Goal: Information Seeking & Learning: Learn about a topic

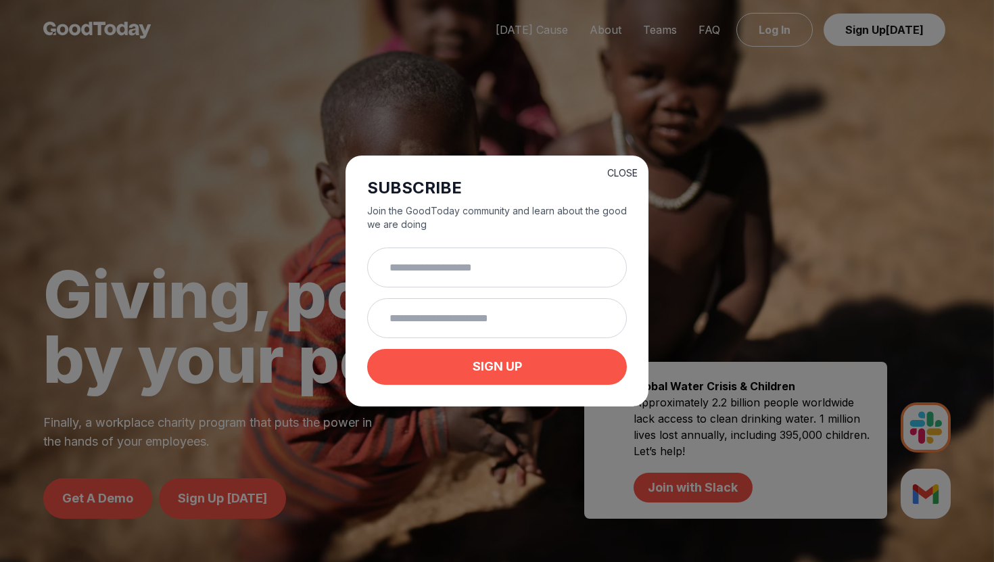
click at [621, 171] on button "CLOSE" at bounding box center [622, 173] width 30 height 14
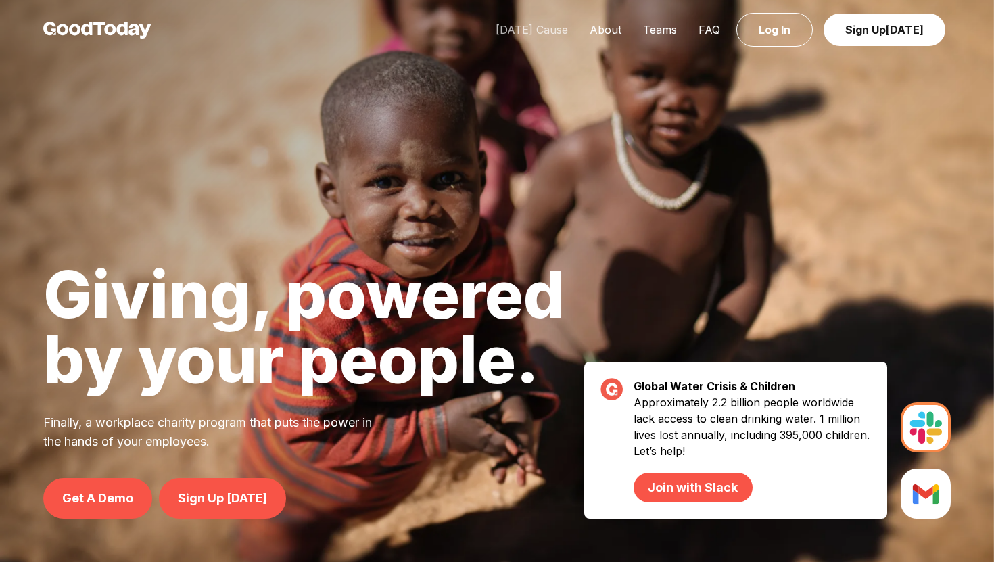
click at [546, 29] on link "[DATE] Cause" at bounding box center [532, 30] width 94 height 14
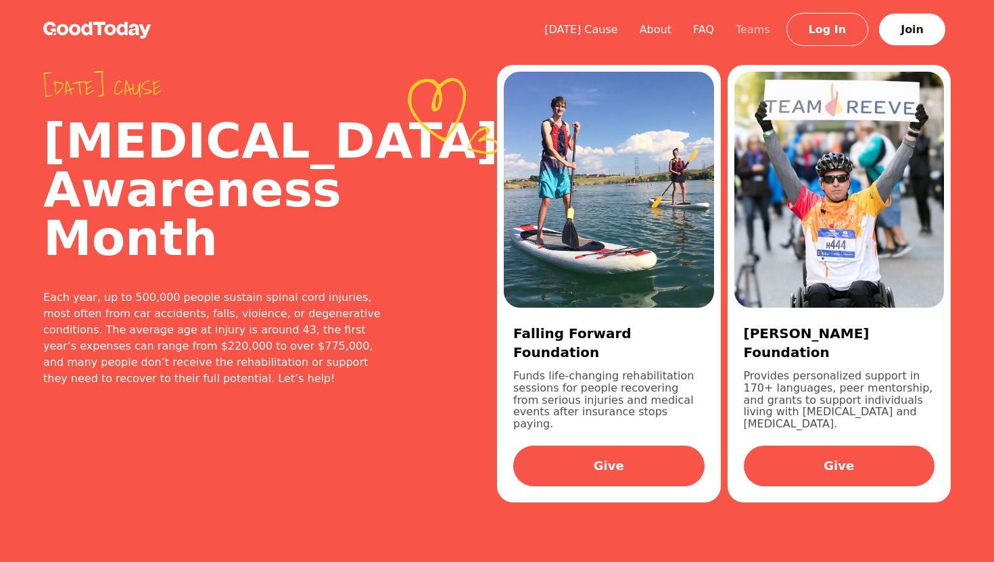
click at [757, 30] on link "Teams" at bounding box center [753, 29] width 56 height 13
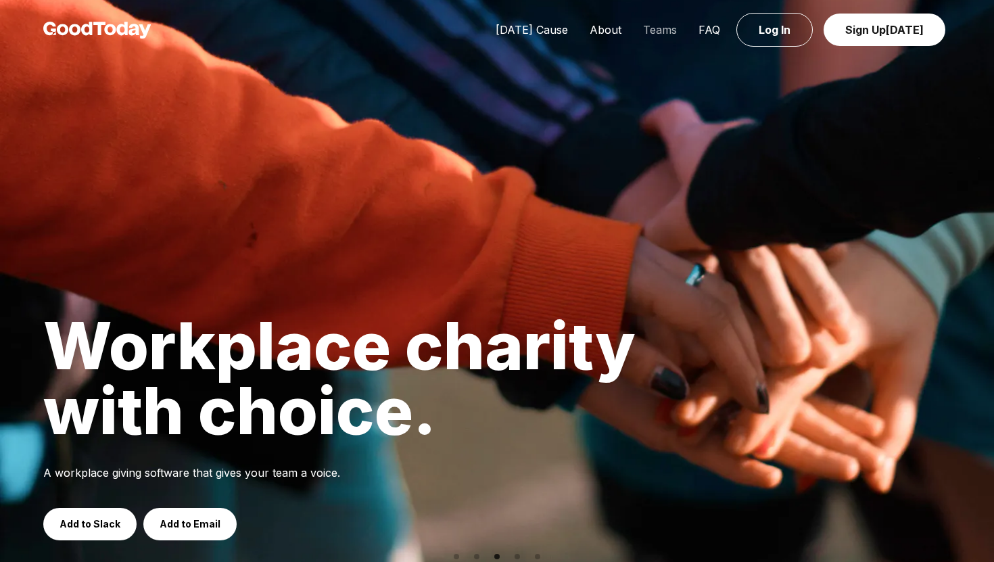
click at [657, 30] on link "Teams" at bounding box center [659, 30] width 55 height 14
click at [615, 34] on link "About" at bounding box center [605, 30] width 53 height 14
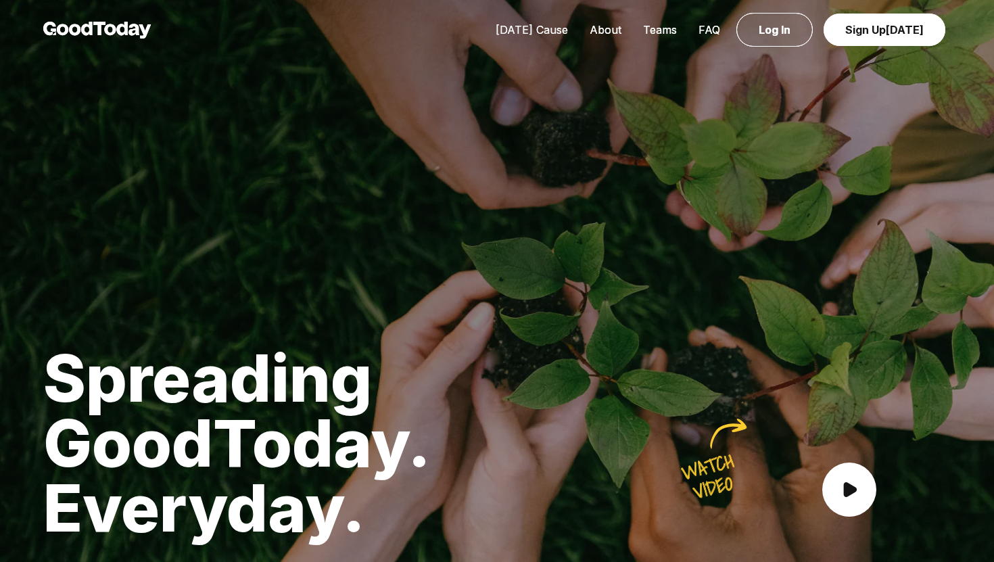
click at [542, 32] on link "[DATE] Cause" at bounding box center [532, 30] width 94 height 14
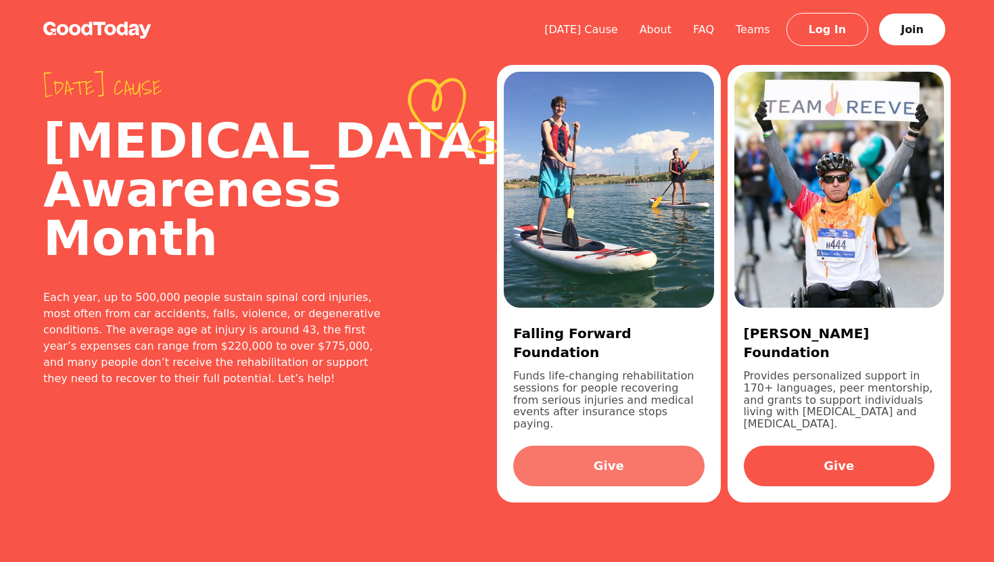
click at [604, 452] on link "Give" at bounding box center [608, 466] width 191 height 41
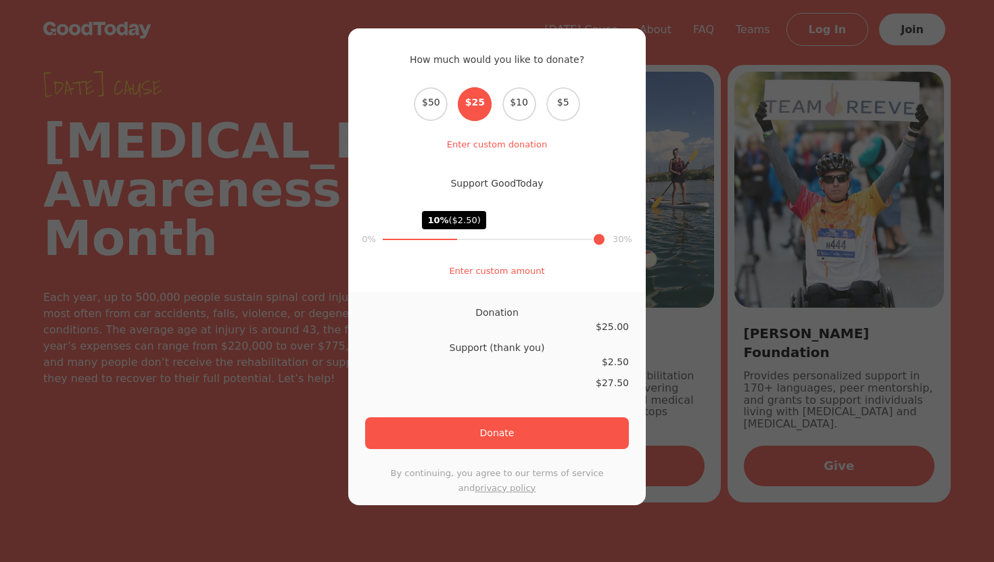
click at [674, 117] on div "How much would you like to donate? Select the donation amount $50 $25 $10 $5 En…" at bounding box center [497, 281] width 994 height 562
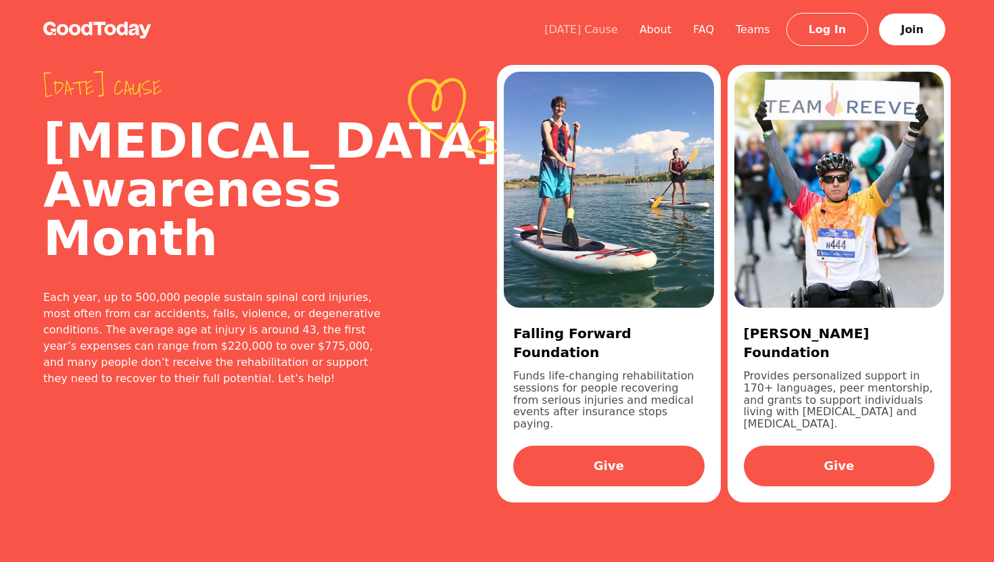
click at [599, 31] on link "[DATE] Cause" at bounding box center [580, 29] width 95 height 13
click at [714, 30] on link "FAQ" at bounding box center [703, 29] width 43 height 13
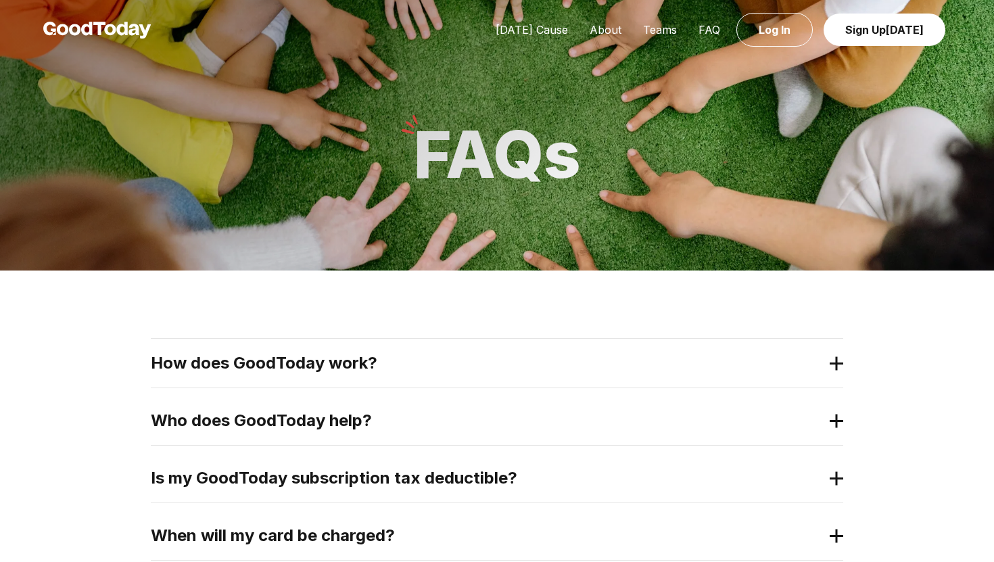
click at [197, 368] on h2 "How does GoodToday work?" at bounding box center [486, 363] width 671 height 22
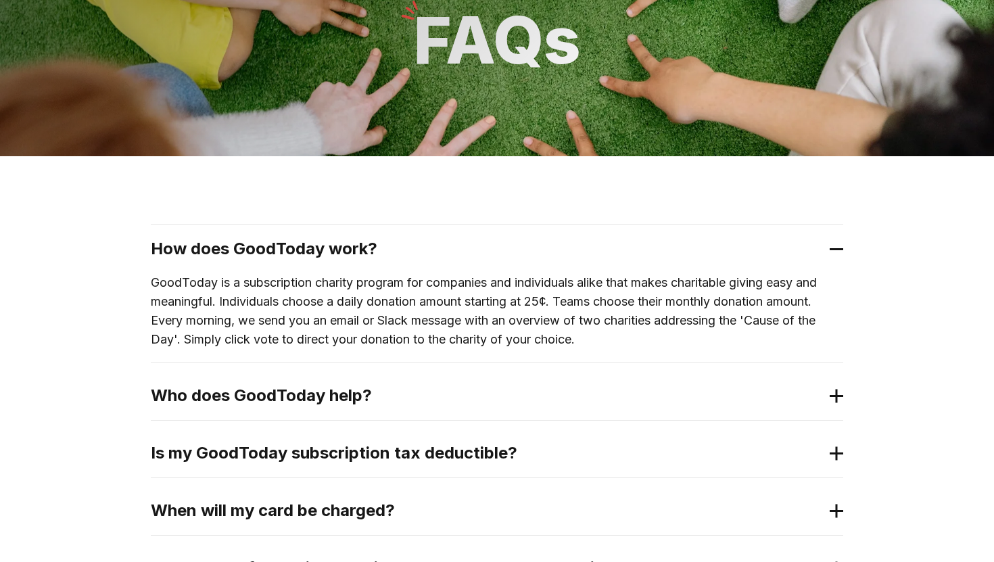
scroll to position [115, 0]
click at [218, 403] on h2 "Who does GoodToday help?" at bounding box center [486, 395] width 671 height 22
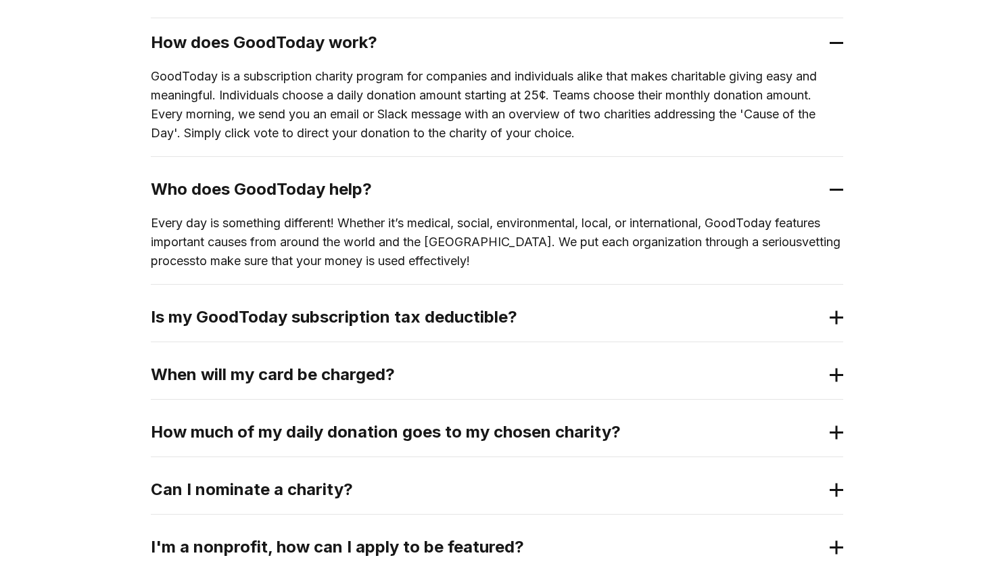
scroll to position [375, 0]
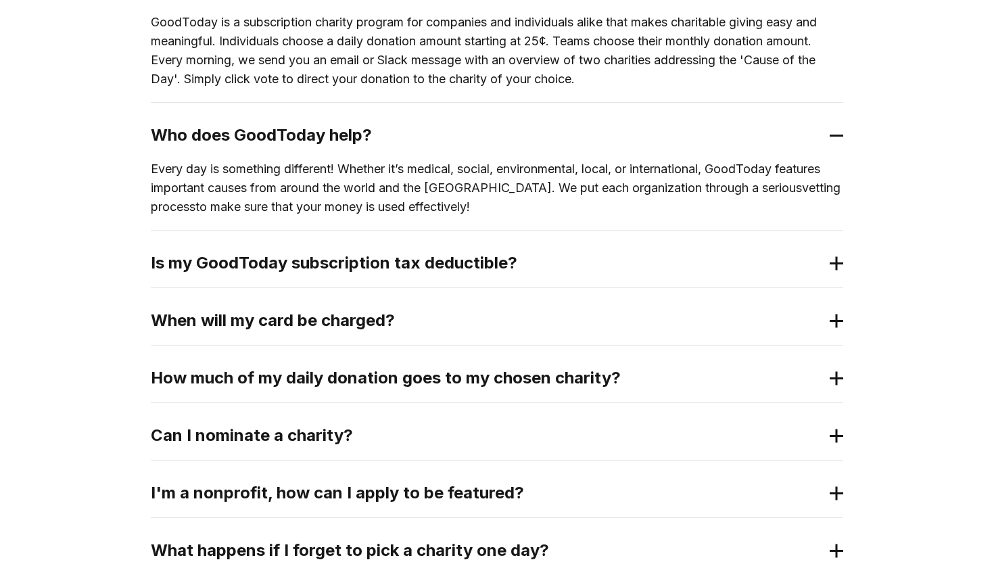
click at [216, 444] on h2 "Can I nominate a charity?" at bounding box center [486, 436] width 671 height 22
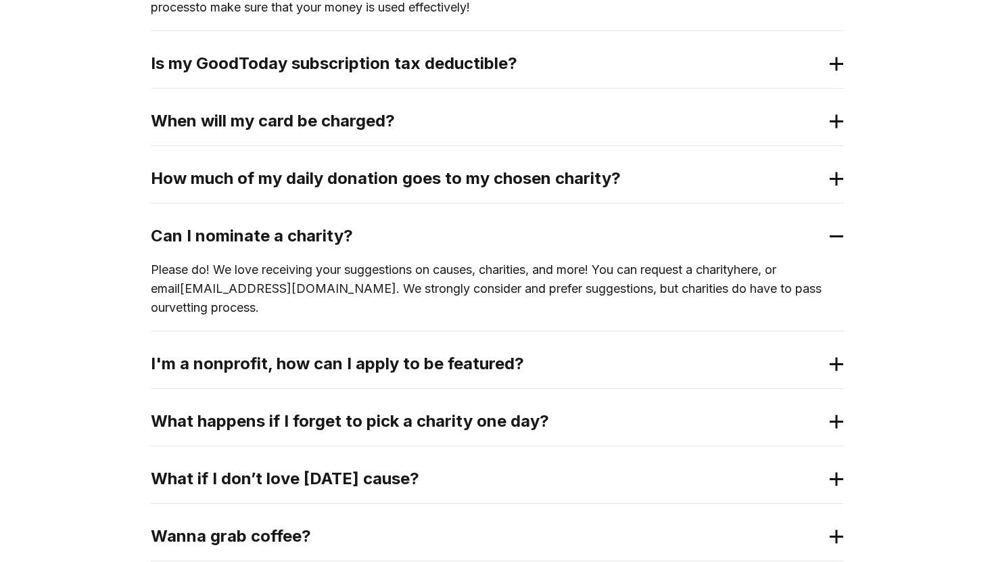
scroll to position [575, 0]
click at [333, 469] on h2 "What if I don’t love [DATE] cause?" at bounding box center [486, 478] width 671 height 22
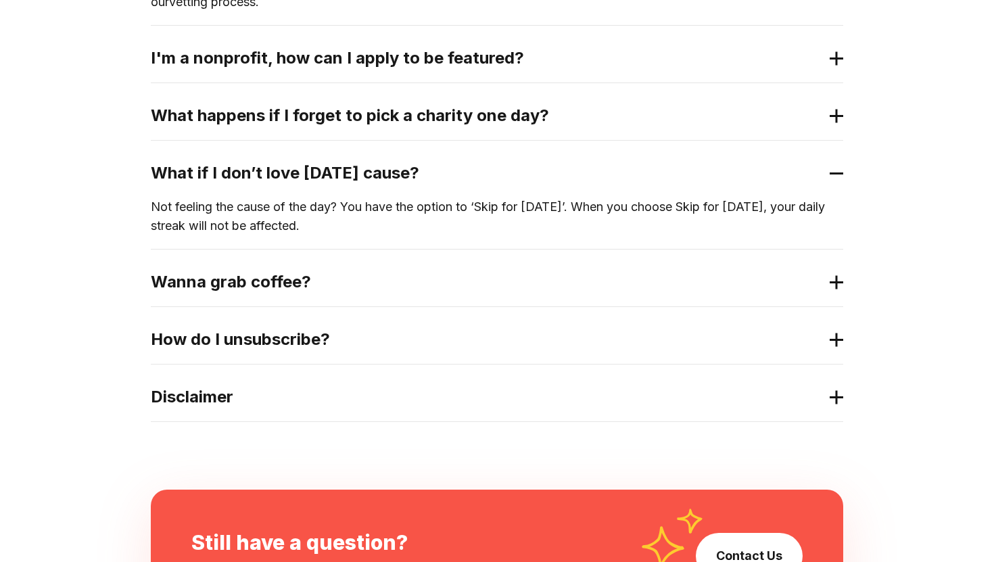
scroll to position [884, 0]
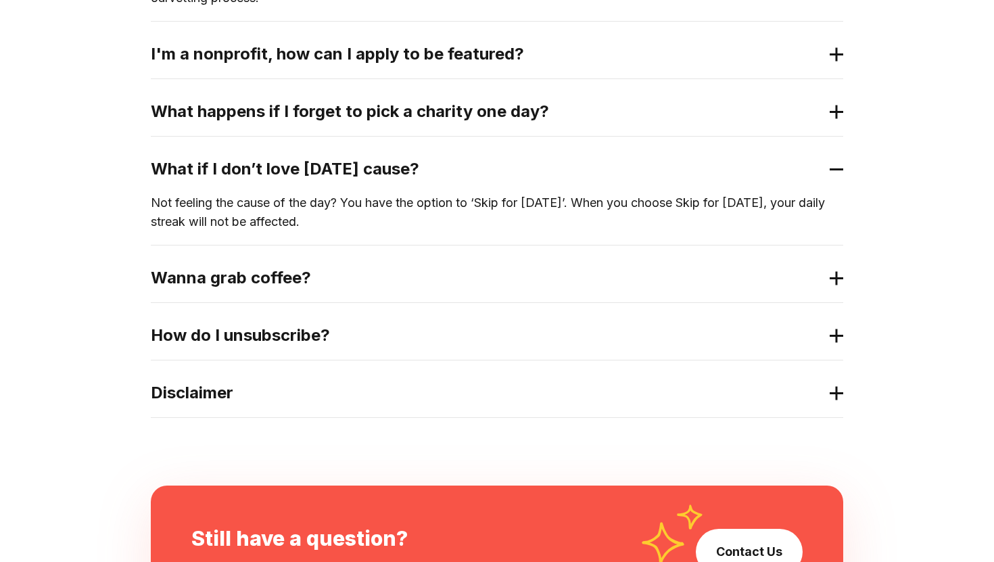
click at [202, 368] on div "Disclaimer" at bounding box center [497, 392] width 692 height 49
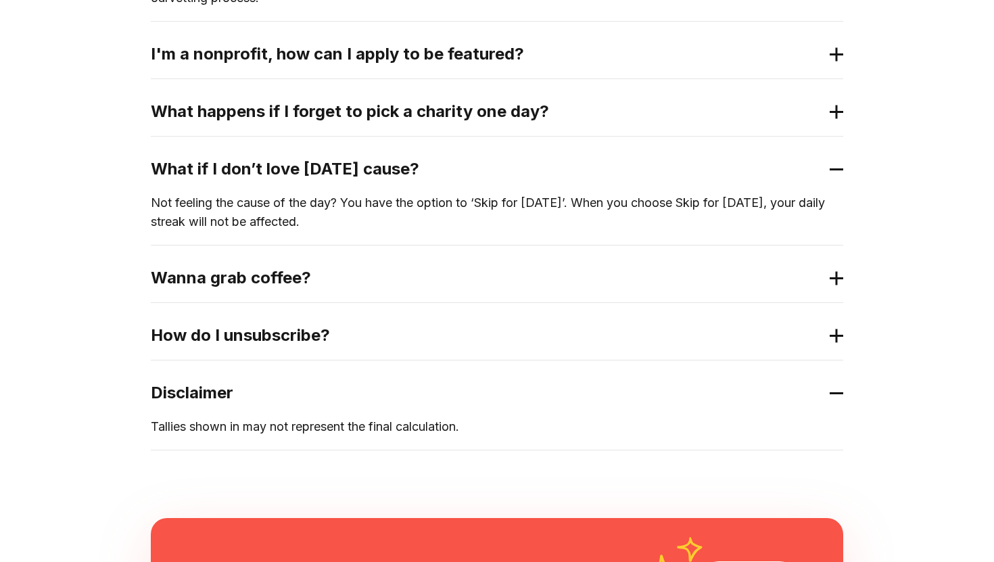
click at [205, 325] on h2 "How do I unsubscribe?" at bounding box center [486, 336] width 671 height 22
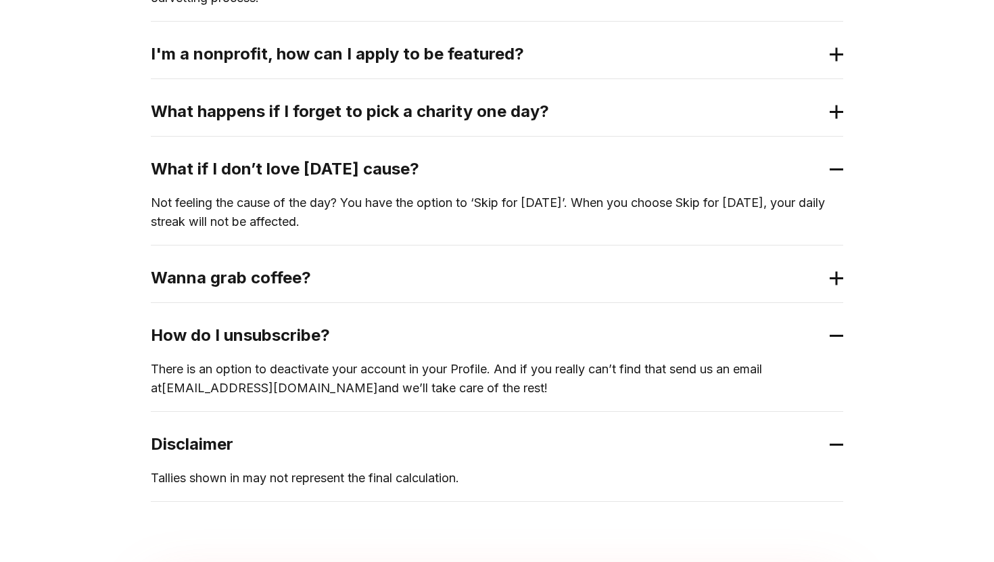
click at [197, 267] on h2 "Wanna grab coffee?" at bounding box center [486, 278] width 671 height 22
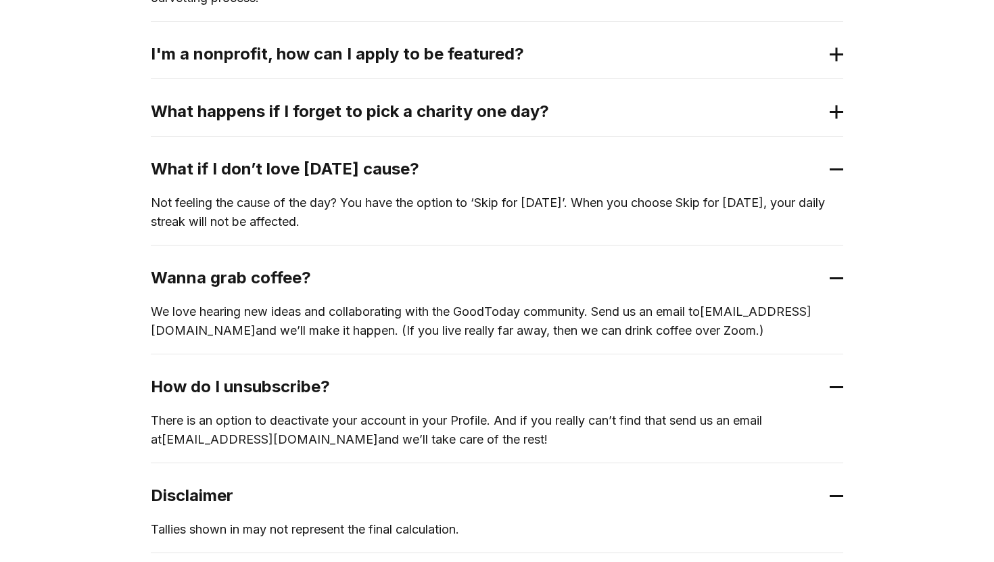
scroll to position [0, 0]
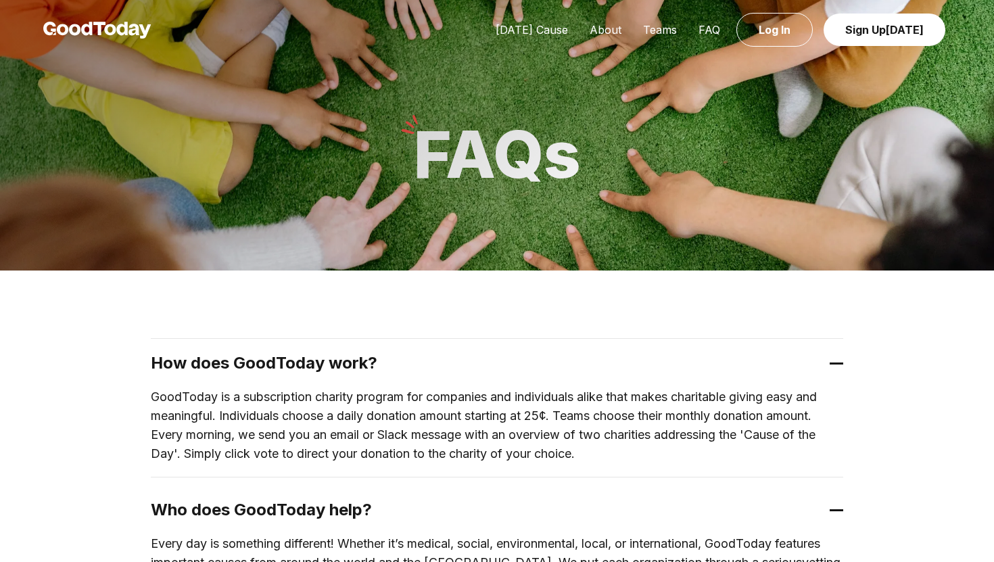
click at [138, 37] on img at bounding box center [97, 30] width 108 height 17
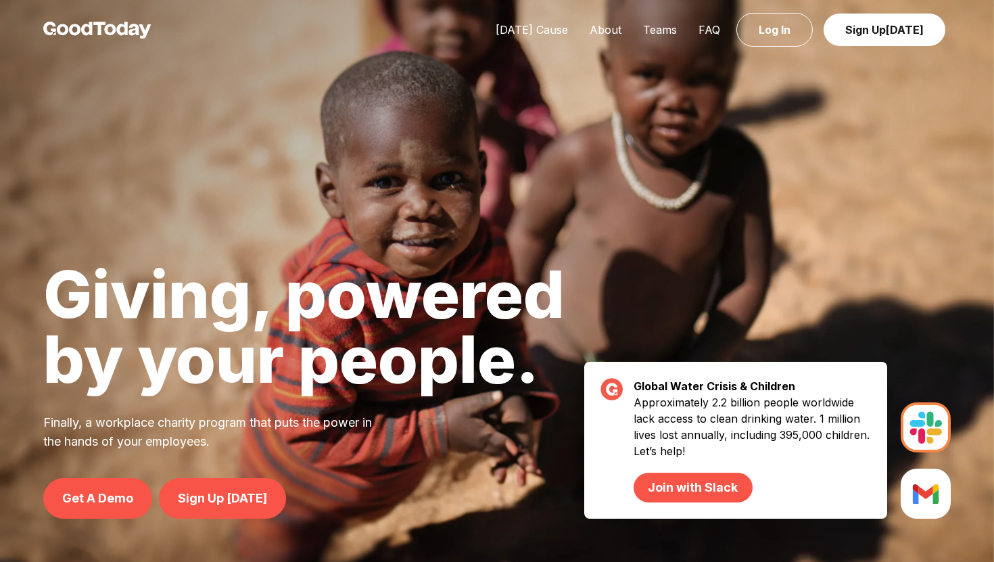
click at [138, 37] on img at bounding box center [97, 30] width 108 height 17
click at [106, 28] on img at bounding box center [97, 30] width 108 height 17
click at [525, 28] on link "[DATE] Cause" at bounding box center [532, 30] width 94 height 14
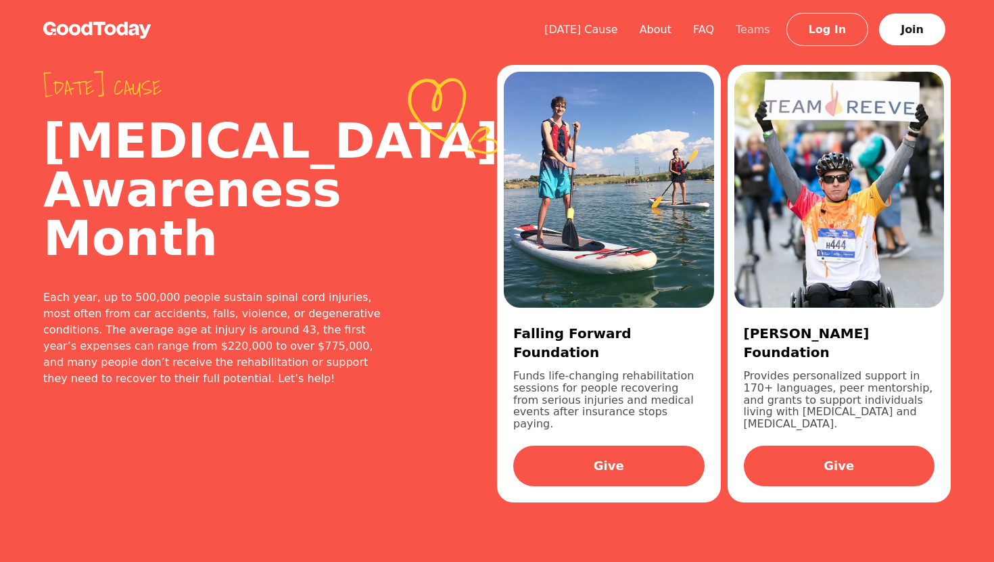
click at [759, 32] on link "Teams" at bounding box center [753, 29] width 56 height 13
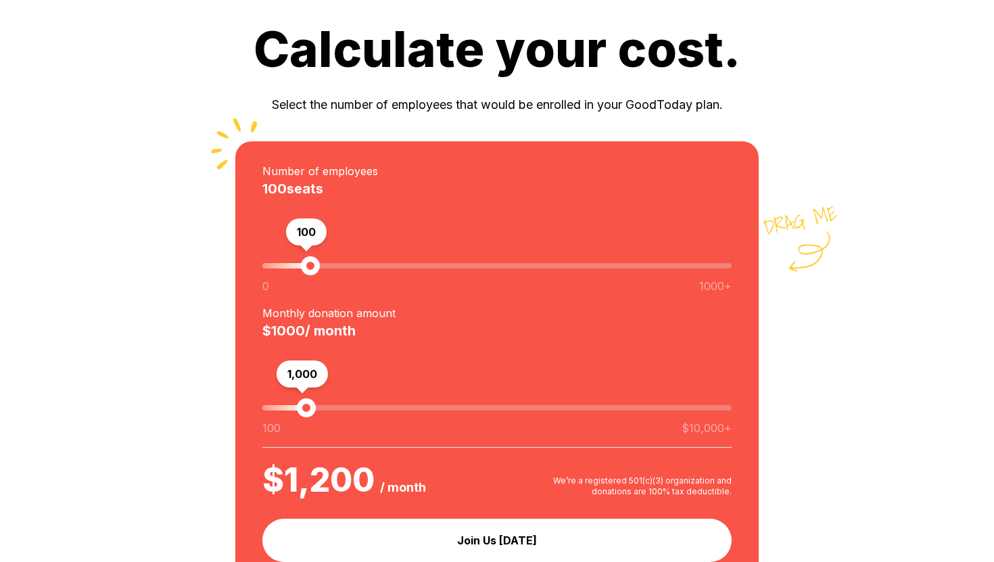
scroll to position [1254, 0]
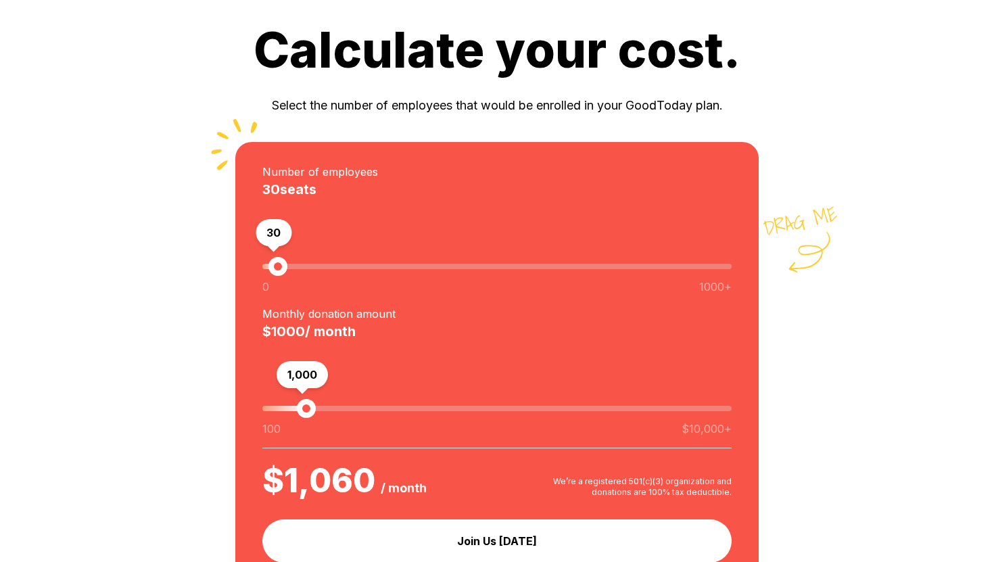
type input "*"
drag, startPoint x: 305, startPoint y: 265, endPoint x: 242, endPoint y: 265, distance: 62.9
click at [242, 265] on div "drag me Number of employees 0 seats 0 0 1000+ Monthly donation amount $ 1000 / …" at bounding box center [496, 366] width 523 height 448
type input "***"
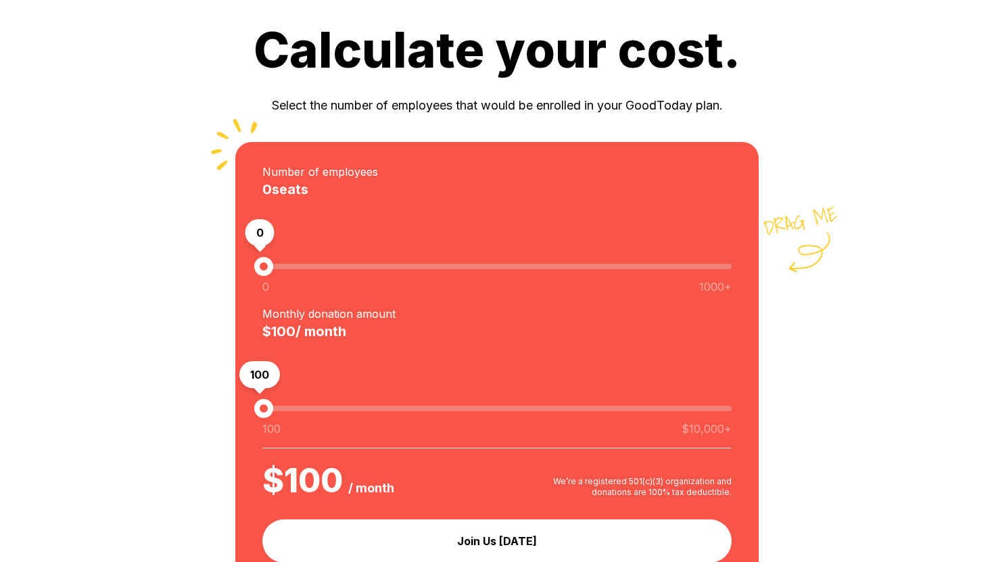
drag, startPoint x: 308, startPoint y: 410, endPoint x: 240, endPoint y: 402, distance: 68.1
click at [240, 402] on div "drag me Number of employees 0 seats 0 0 1000+ Monthly donation amount $ 100 / m…" at bounding box center [496, 366] width 523 height 448
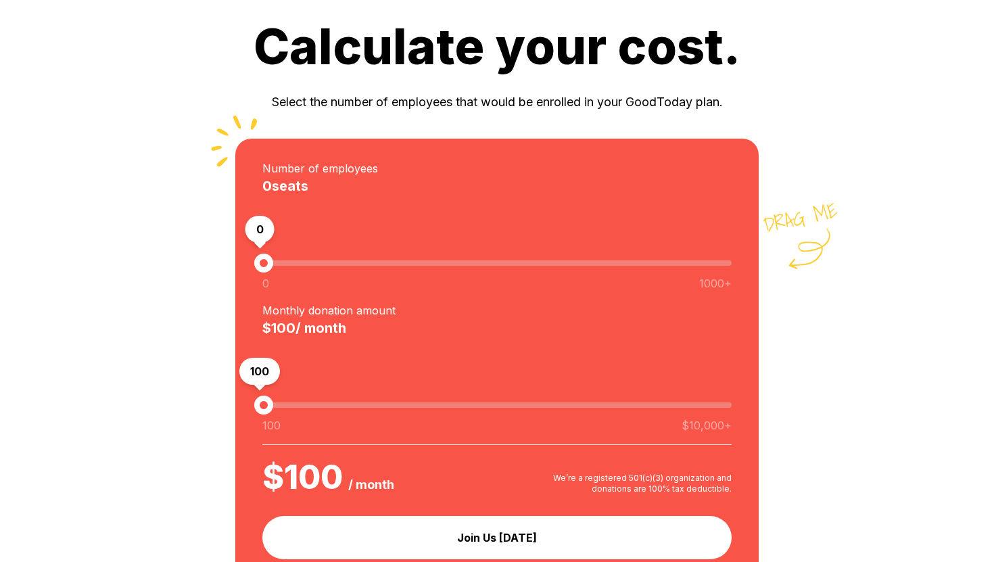
scroll to position [1256, 0]
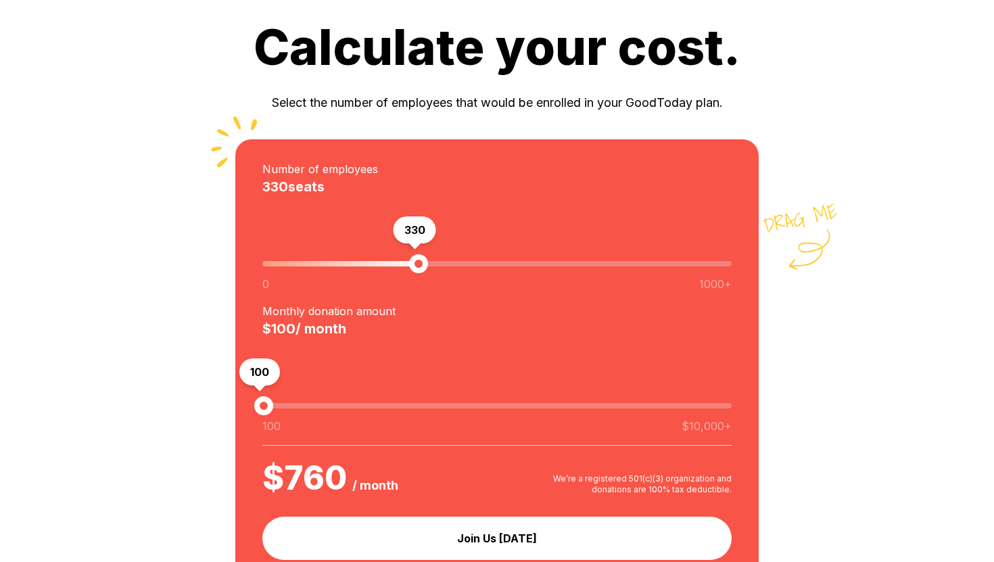
drag, startPoint x: 261, startPoint y: 260, endPoint x: 520, endPoint y: 276, distance: 259.4
click at [520, 275] on div "330 0 1000+" at bounding box center [496, 249] width 469 height 107
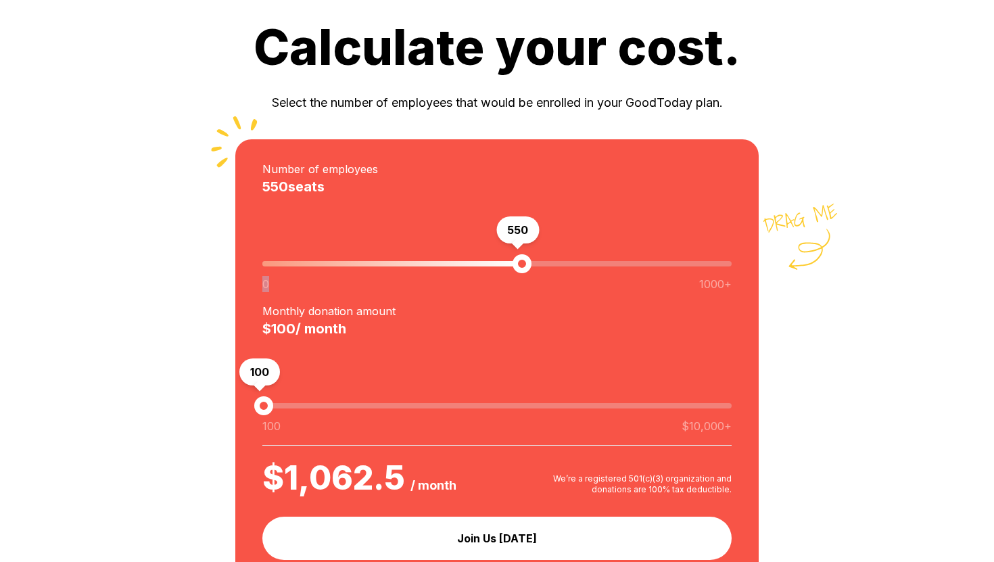
drag, startPoint x: 520, startPoint y: 276, endPoint x: 614, endPoint y: 289, distance: 95.0
click at [614, 289] on div "550 0 1000+" at bounding box center [496, 249] width 469 height 107
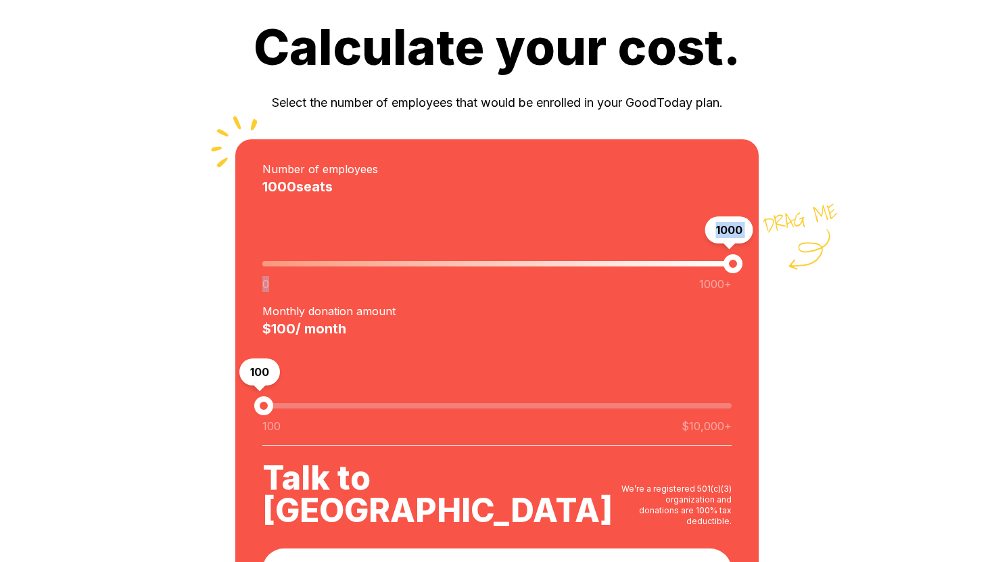
type input "*"
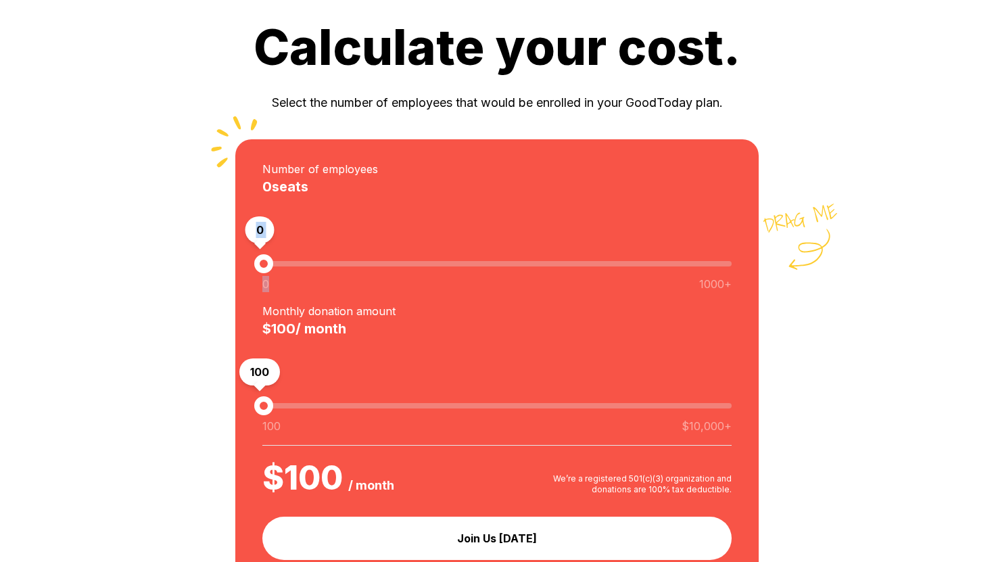
drag, startPoint x: 521, startPoint y: 262, endPoint x: 93, endPoint y: 316, distance: 432.1
click at [93, 316] on div "Сalculate your cost. Select the number of employees that would be enrolled in y…" at bounding box center [497, 305] width 994 height 564
click at [506, 112] on p "Select the number of employees that would be enrolled in your GoodToday plan." at bounding box center [497, 102] width 994 height 19
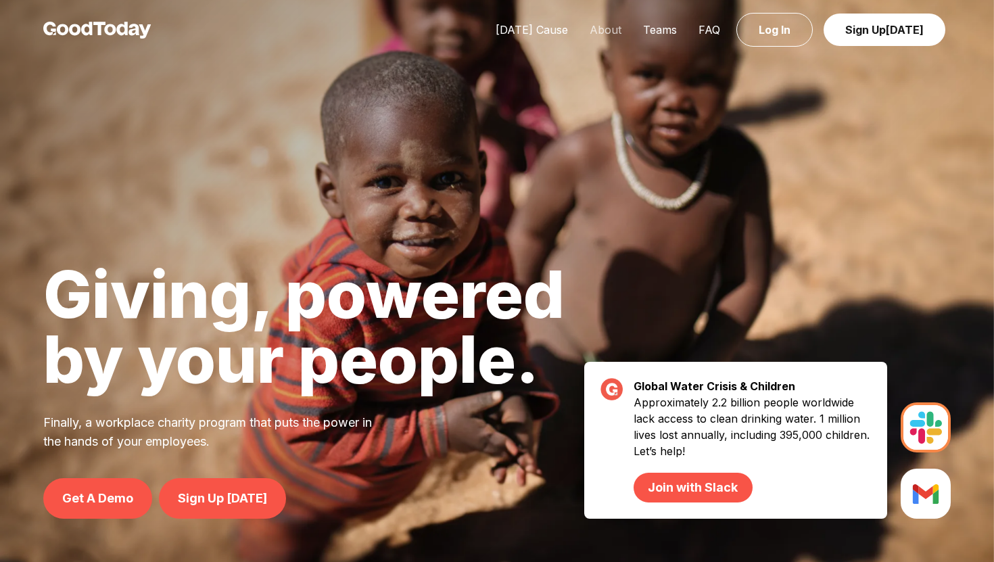
click at [602, 29] on link "About" at bounding box center [605, 30] width 53 height 14
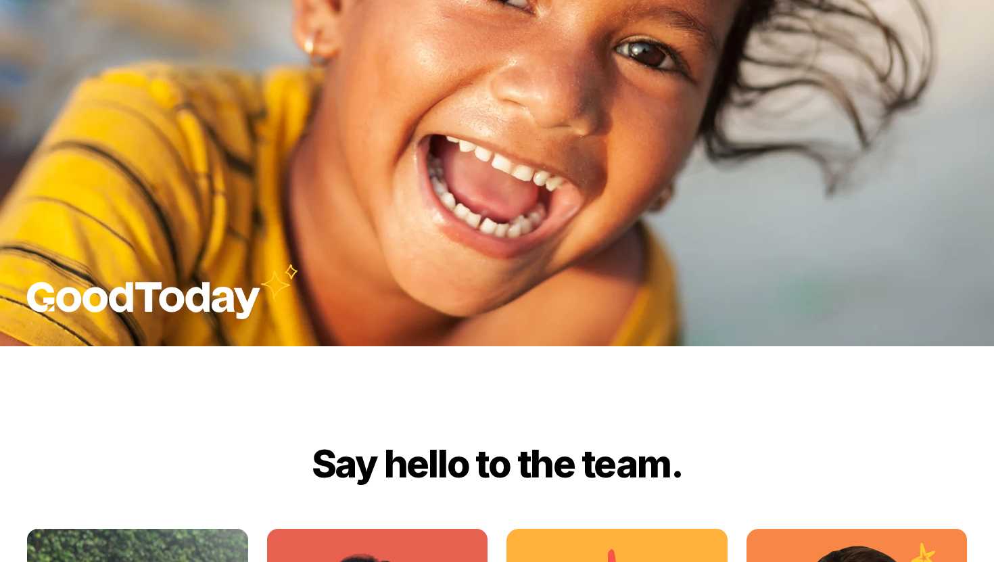
scroll to position [1488, 0]
